Goal: Navigation & Orientation: Understand site structure

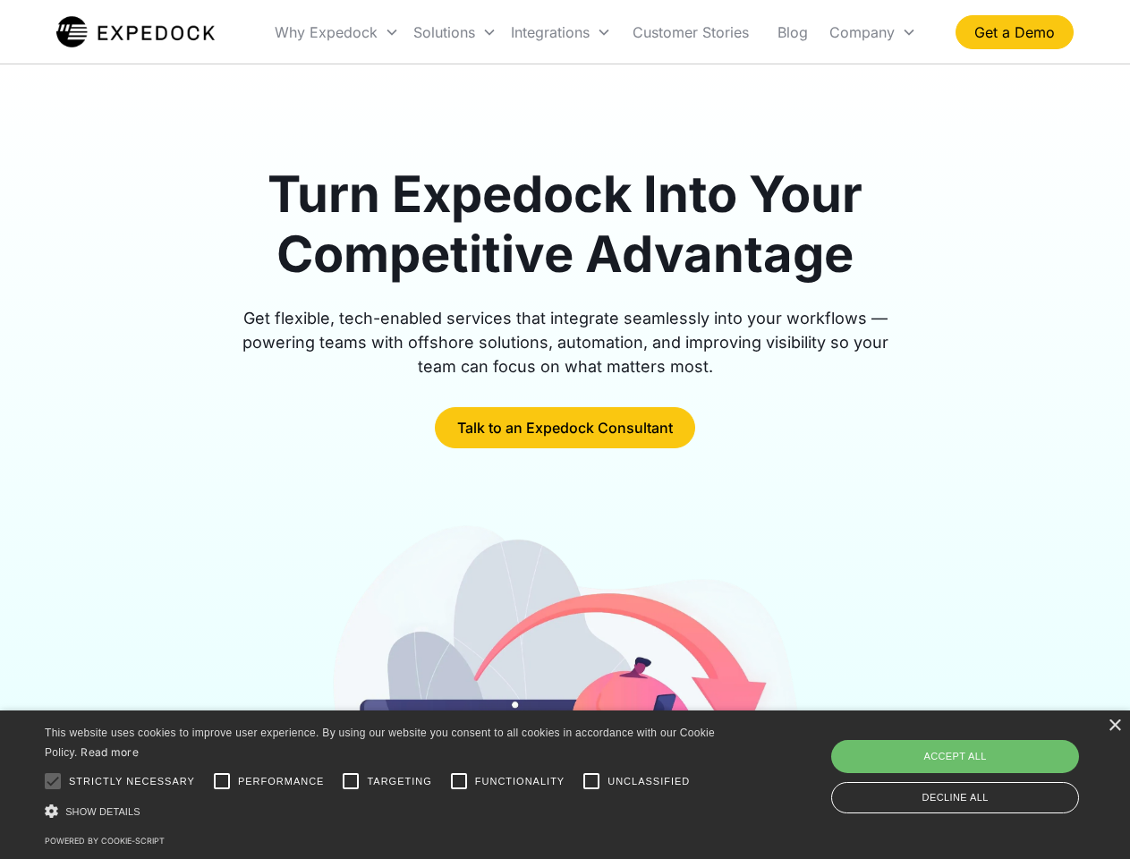
click at [596, 32] on div "Integrations" at bounding box center [561, 32] width 115 height 61
click at [337, 32] on div "Why Expedock" at bounding box center [326, 32] width 103 height 18
click at [455, 32] on div "Solutions" at bounding box center [444, 32] width 62 height 18
click at [561, 32] on div "Integrations" at bounding box center [550, 32] width 79 height 18
click at [873, 32] on div "Company" at bounding box center [862, 32] width 65 height 18
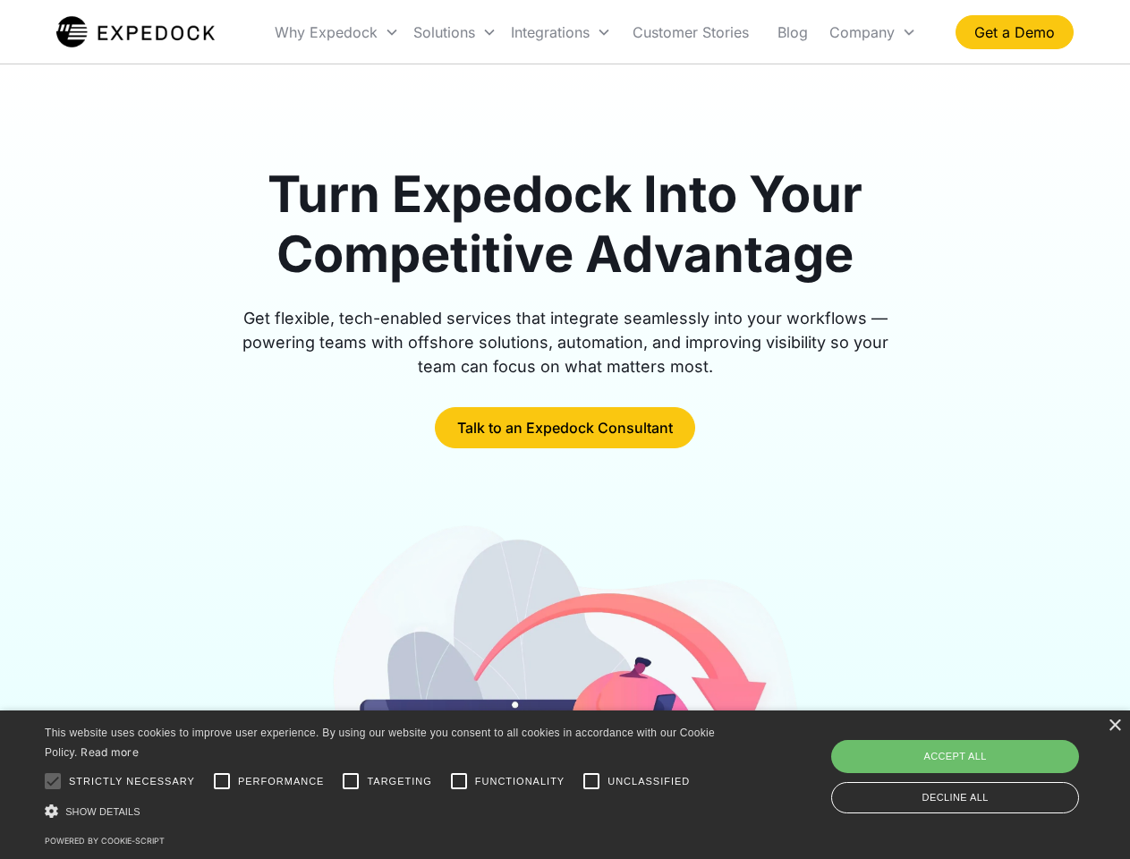
click at [53, 781] on div at bounding box center [53, 781] width 36 height 36
click at [222, 781] on input "Performance" at bounding box center [222, 781] width 36 height 36
checkbox input "true"
click at [351, 781] on input "Targeting" at bounding box center [351, 781] width 36 height 36
checkbox input "true"
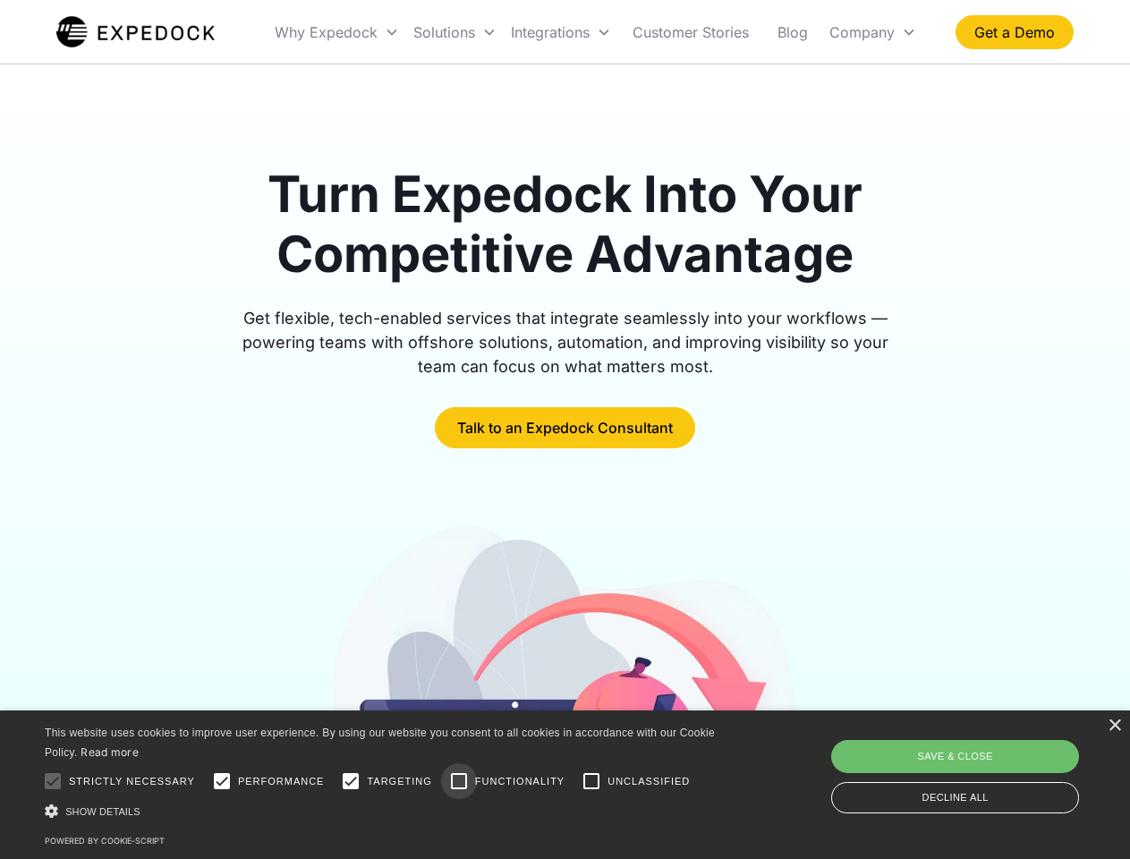
click at [459, 781] on input "Functionality" at bounding box center [459, 781] width 36 height 36
checkbox input "true"
click at [592, 781] on input "Unclassified" at bounding box center [592, 781] width 36 height 36
checkbox input "true"
